Goal: Task Accomplishment & Management: Use online tool/utility

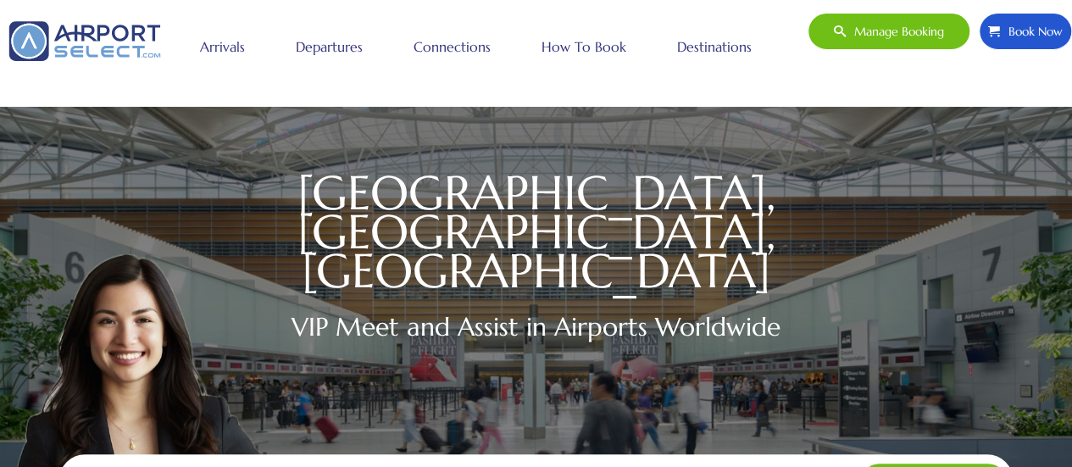
click at [347, 42] on link "Departures" at bounding box center [328, 46] width 75 height 42
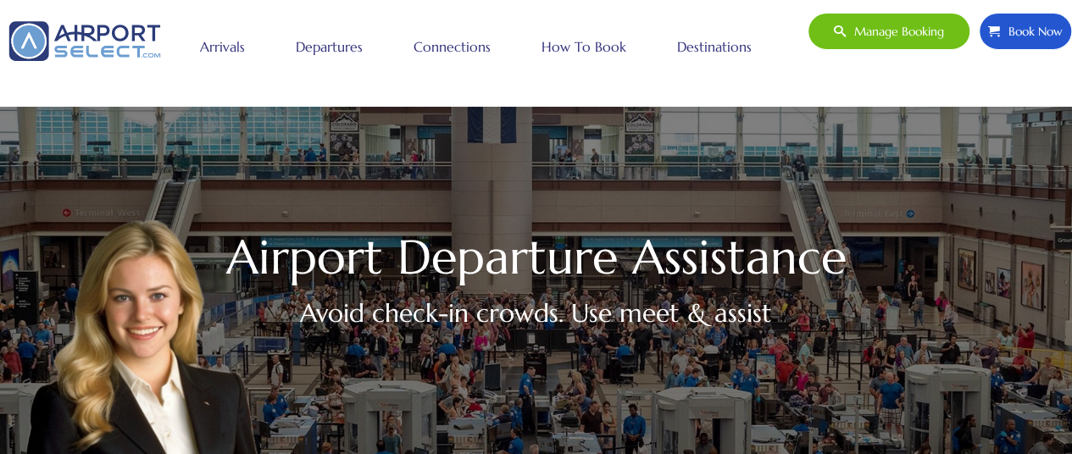
click at [576, 43] on link "How to book" at bounding box center [583, 46] width 93 height 42
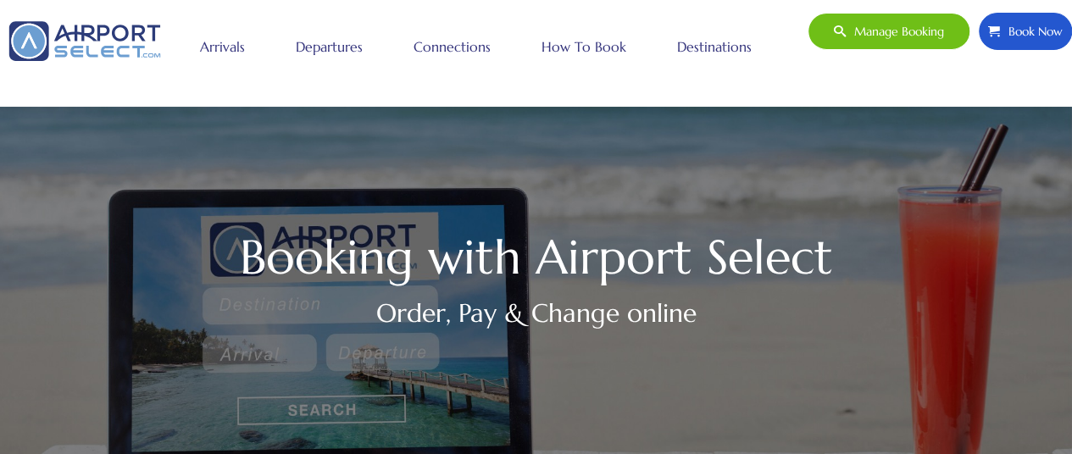
click at [1023, 31] on span "Book Now" at bounding box center [1031, 32] width 63 height 36
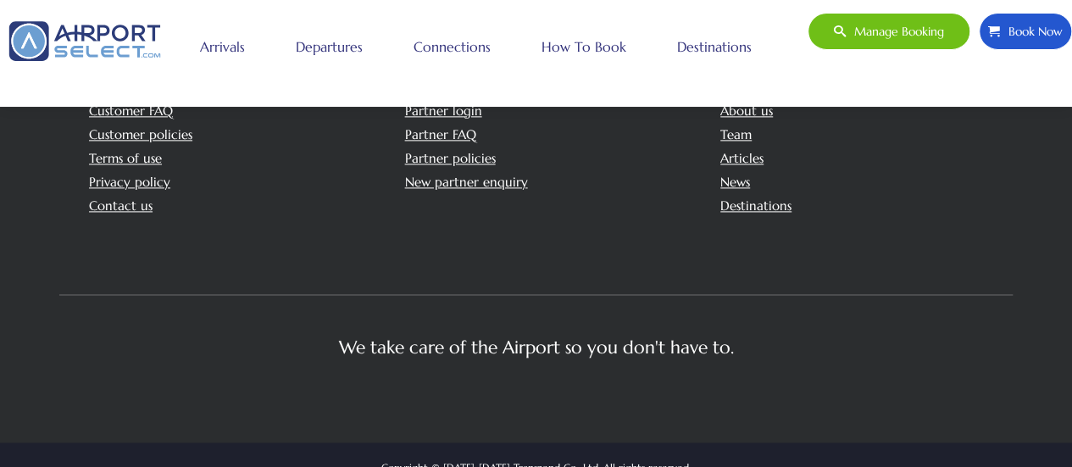
scroll to position [4112, 0]
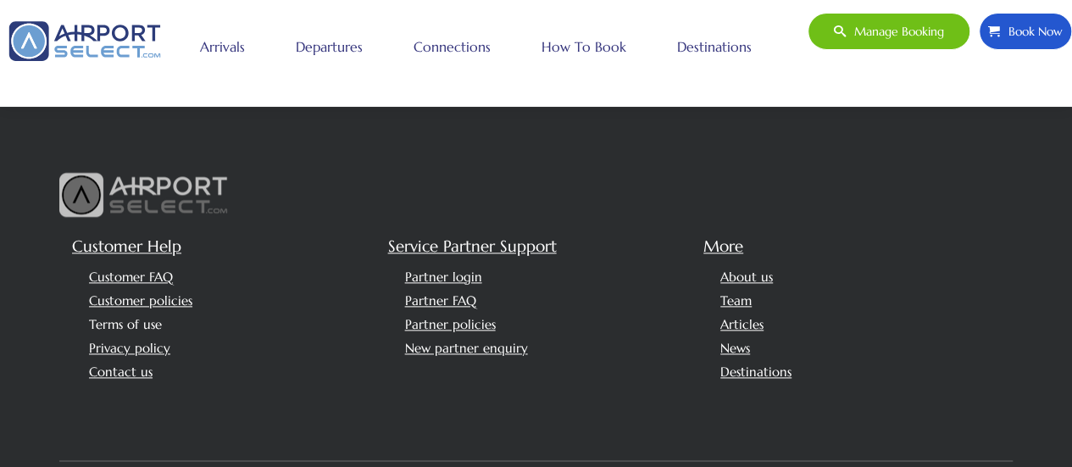
click at [136, 316] on link "Terms of use" at bounding box center [125, 324] width 73 height 16
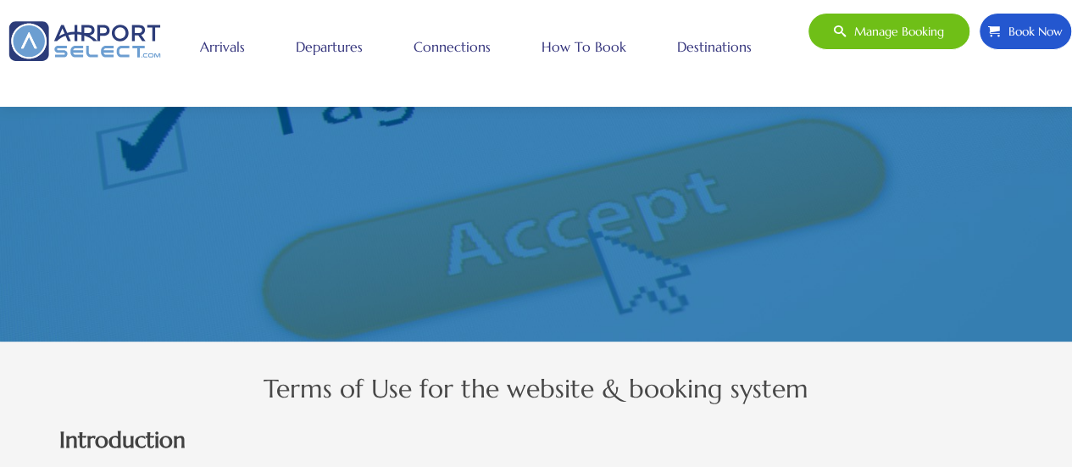
scroll to position [217, 0]
